Goal: Find specific page/section: Find specific page/section

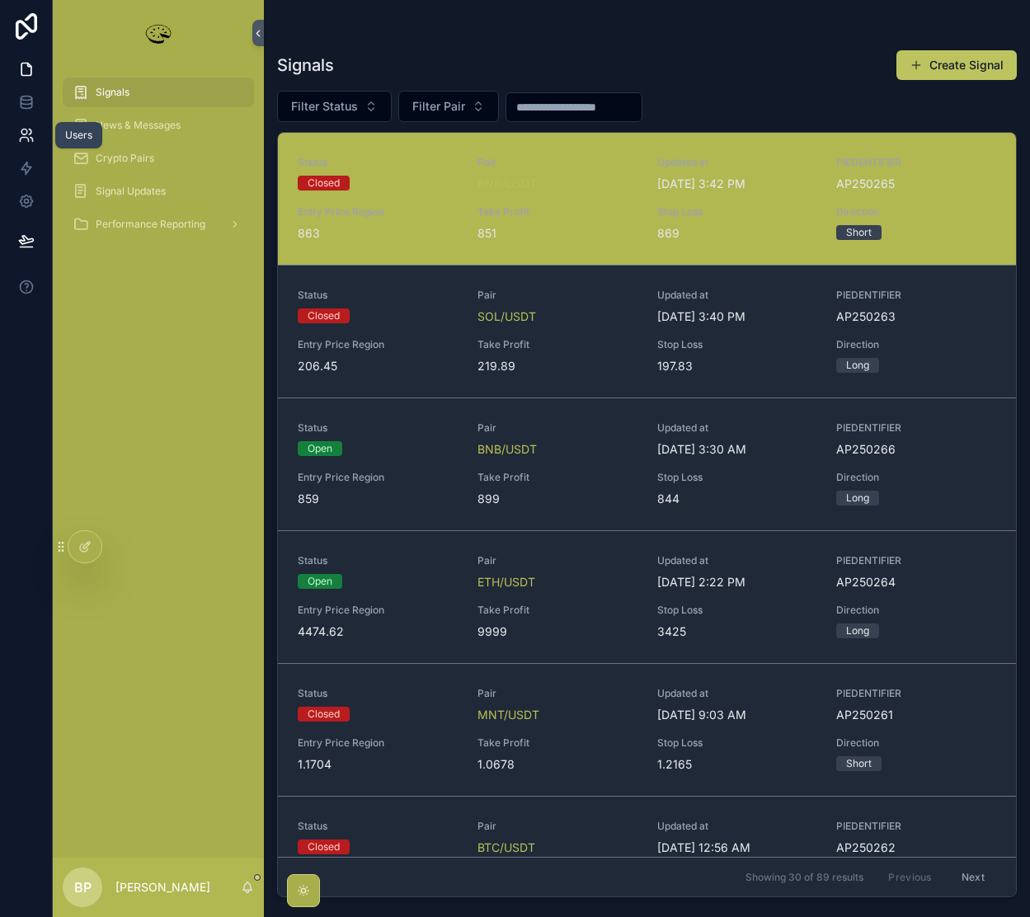
click at [27, 134] on icon at bounding box center [26, 135] width 16 height 16
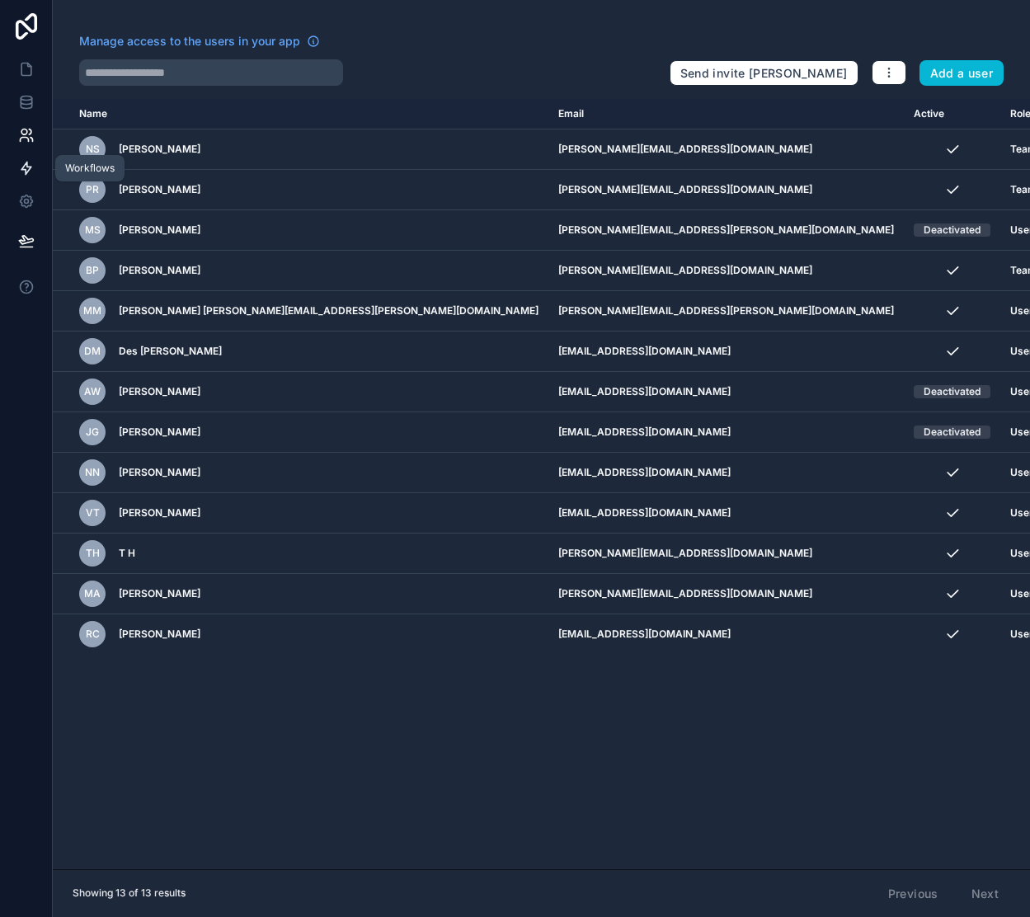
click at [25, 170] on icon at bounding box center [26, 168] width 10 height 12
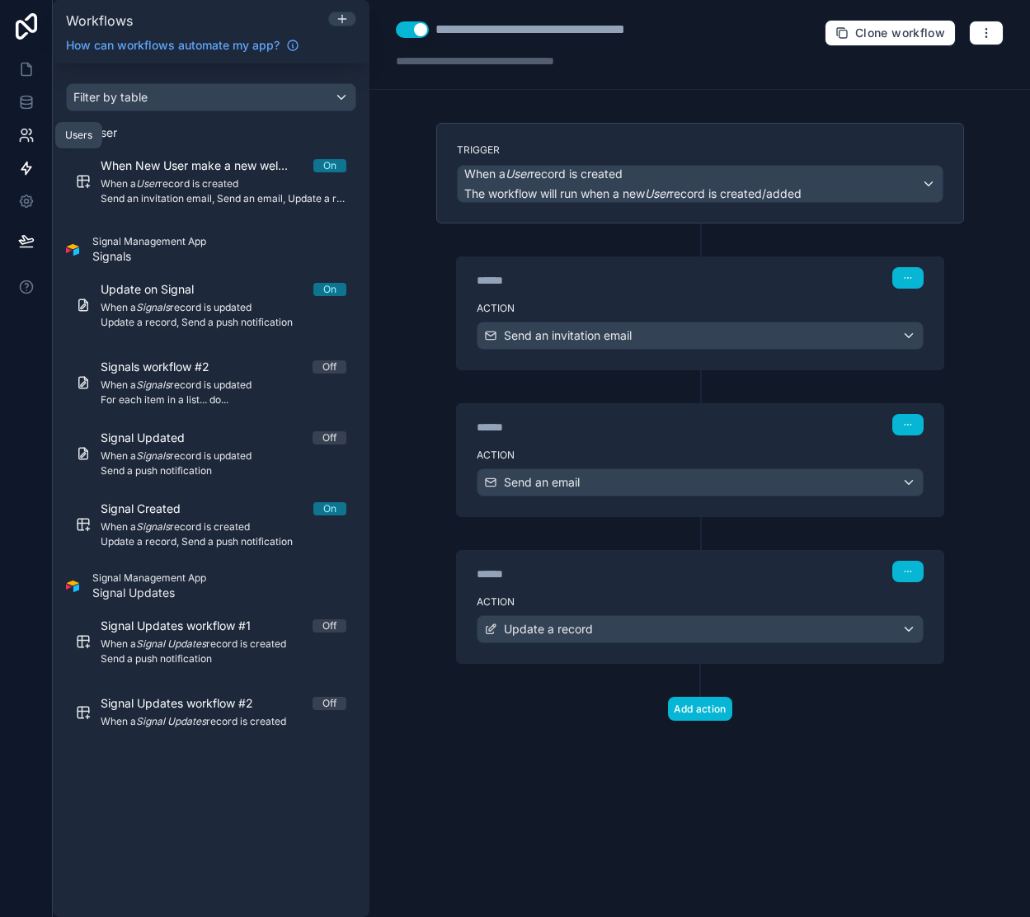
click at [26, 136] on icon at bounding box center [26, 135] width 16 height 16
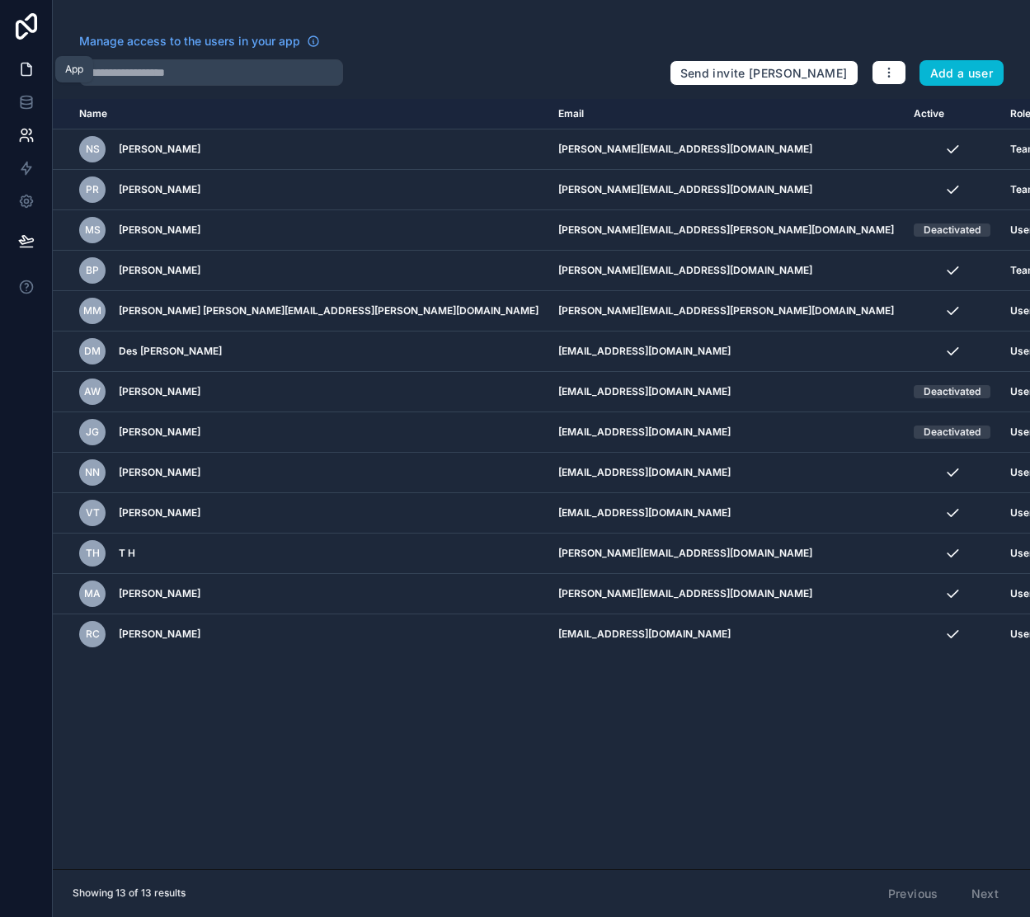
click at [27, 68] on icon at bounding box center [26, 69] width 16 height 16
